Goal: Task Accomplishment & Management: Use online tool/utility

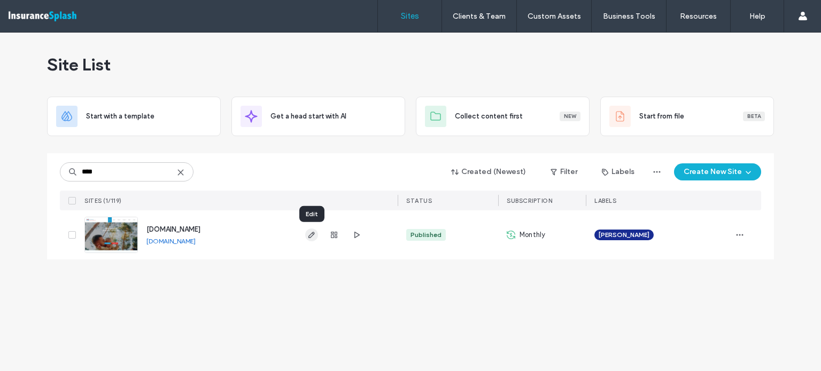
type input "****"
click at [313, 236] on icon "button" at bounding box center [311, 235] width 9 height 9
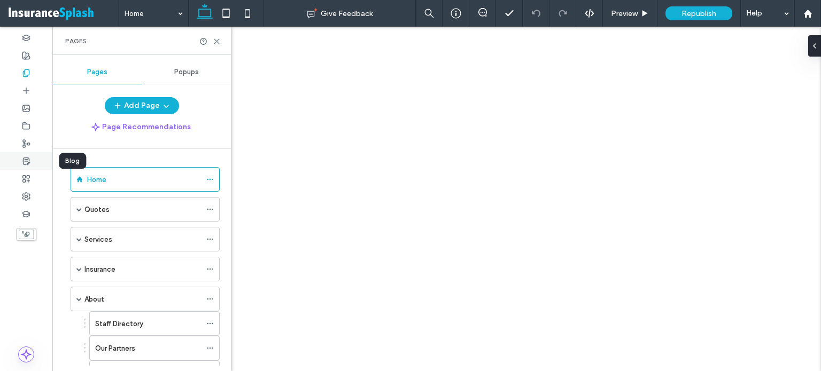
click at [25, 166] on div at bounding box center [26, 161] width 52 height 18
click at [27, 162] on icon at bounding box center [26, 161] width 9 height 9
